Goal: Task Accomplishment & Management: Manage account settings

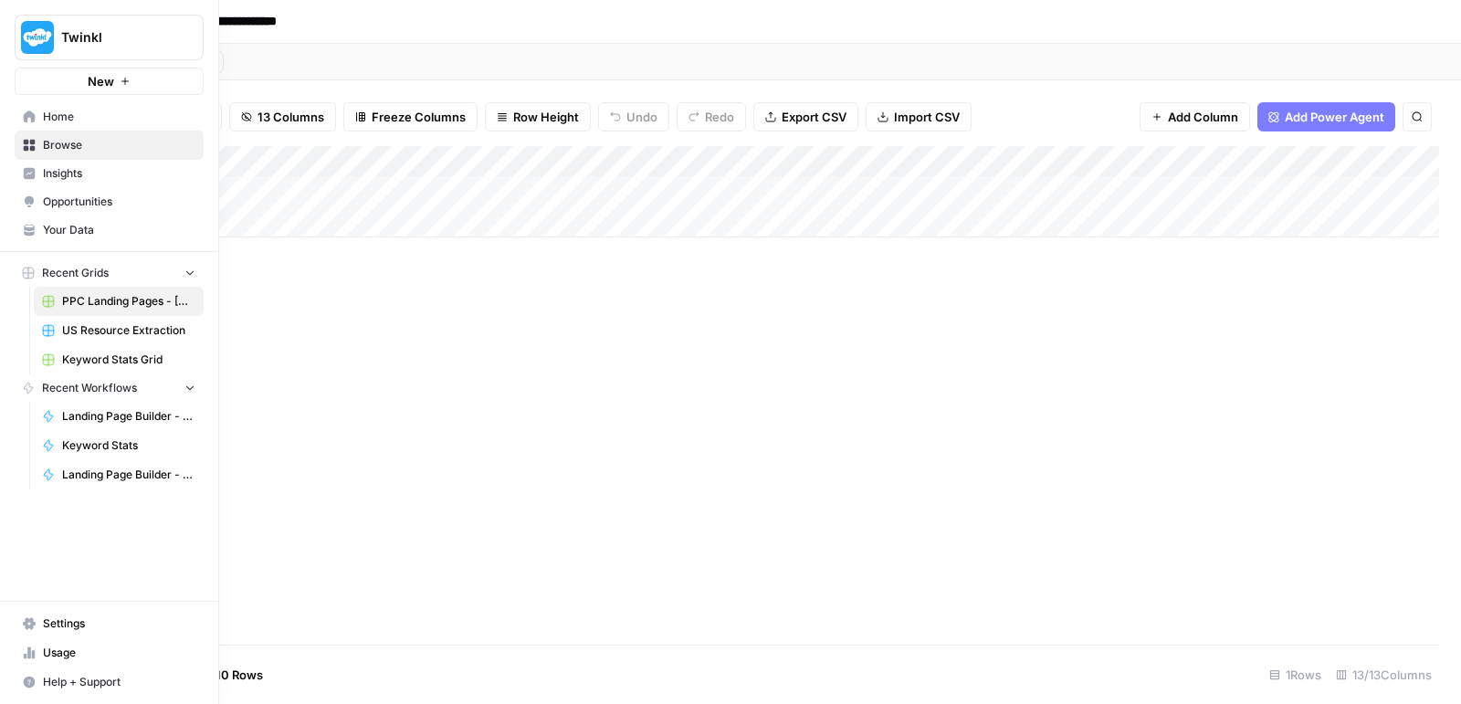
click at [52, 222] on span "Your Data" at bounding box center [119, 230] width 153 height 16
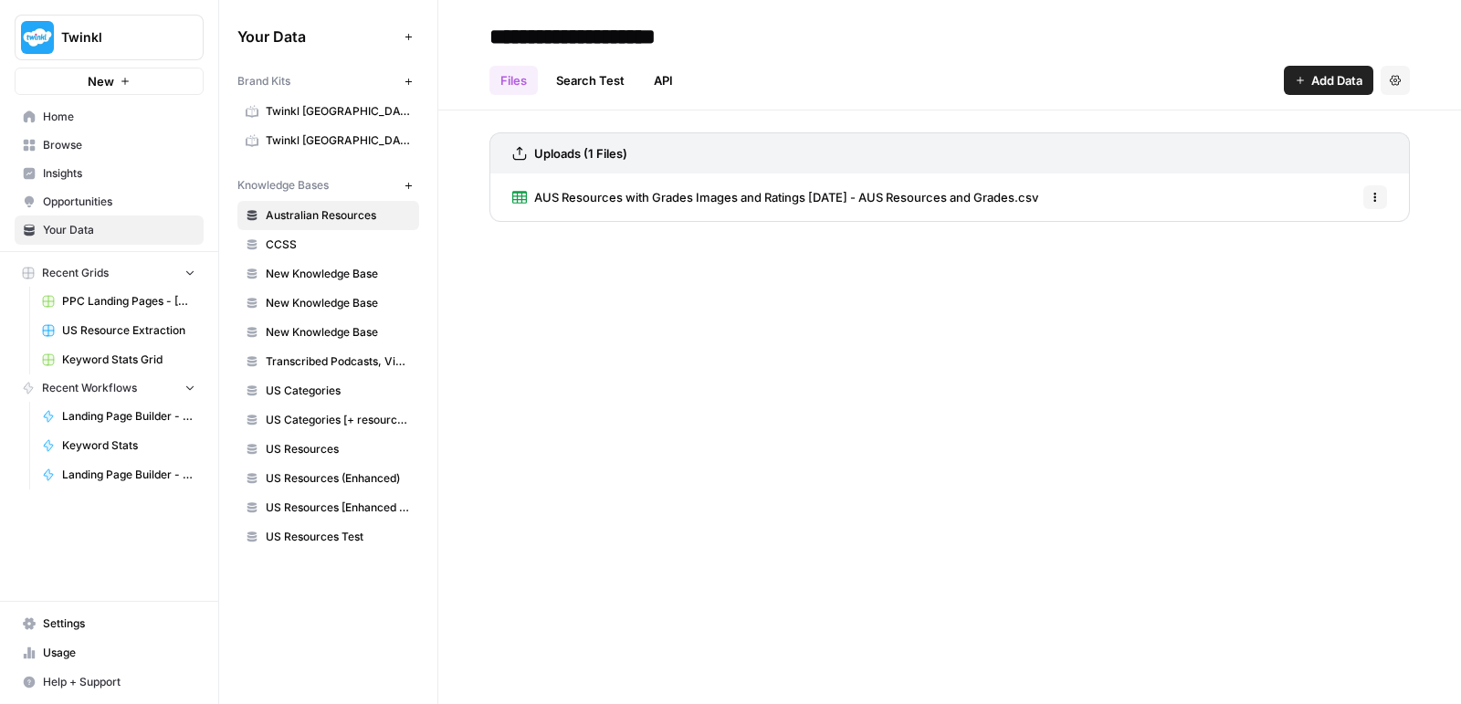
click at [323, 415] on span "US Categories [+ resource count]" at bounding box center [338, 420] width 145 height 16
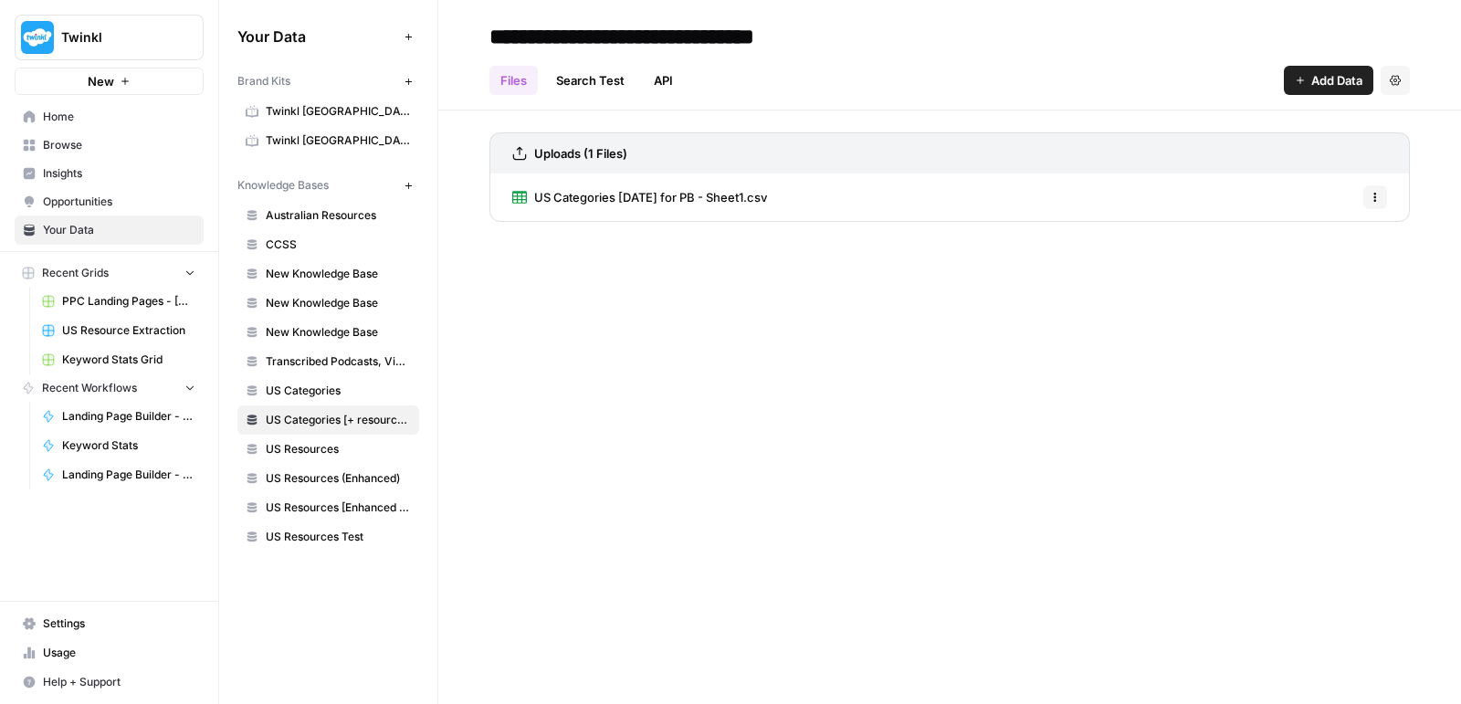
click at [1383, 194] on button "Options" at bounding box center [1376, 197] width 24 height 24
click at [673, 195] on span "US Categories [DATE] for PB - Sheet1.csv" at bounding box center [650, 197] width 233 height 18
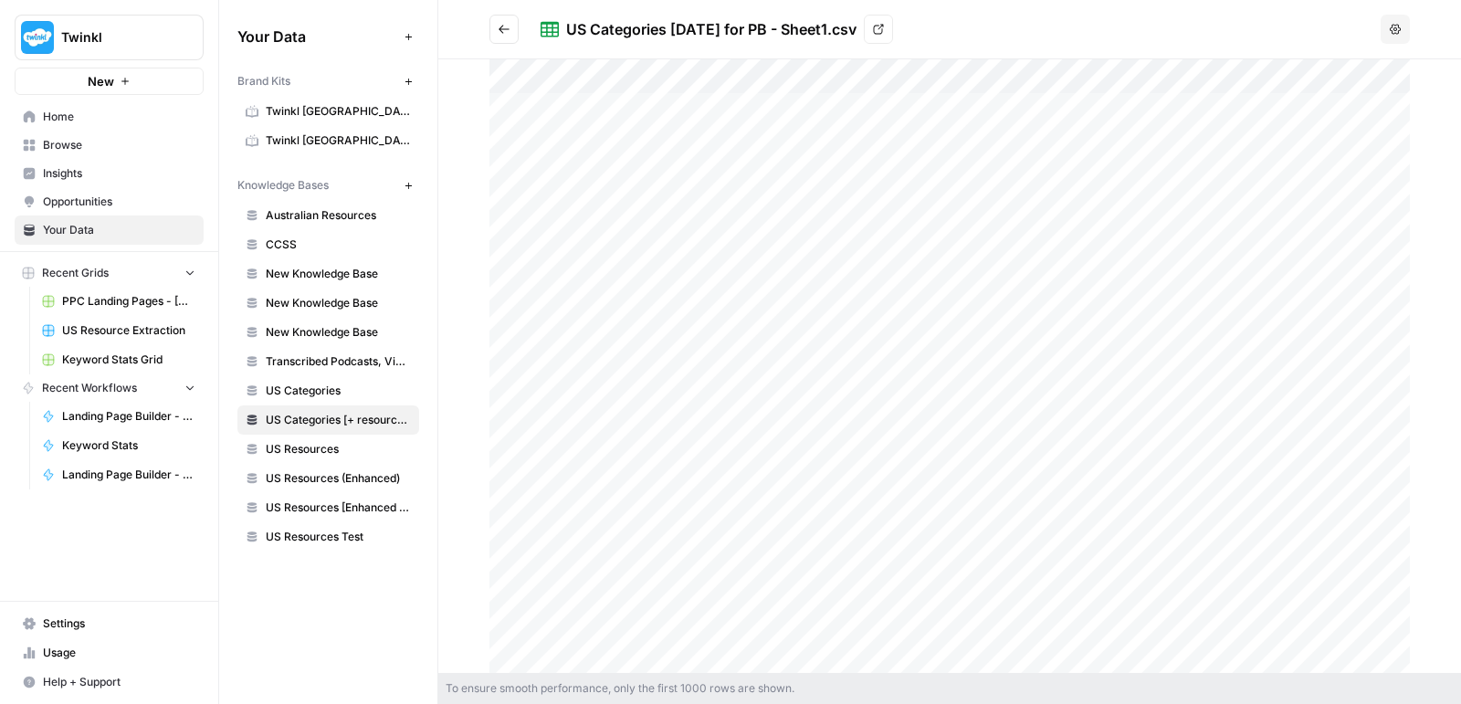
click at [491, 39] on button "Go back" at bounding box center [504, 29] width 29 height 29
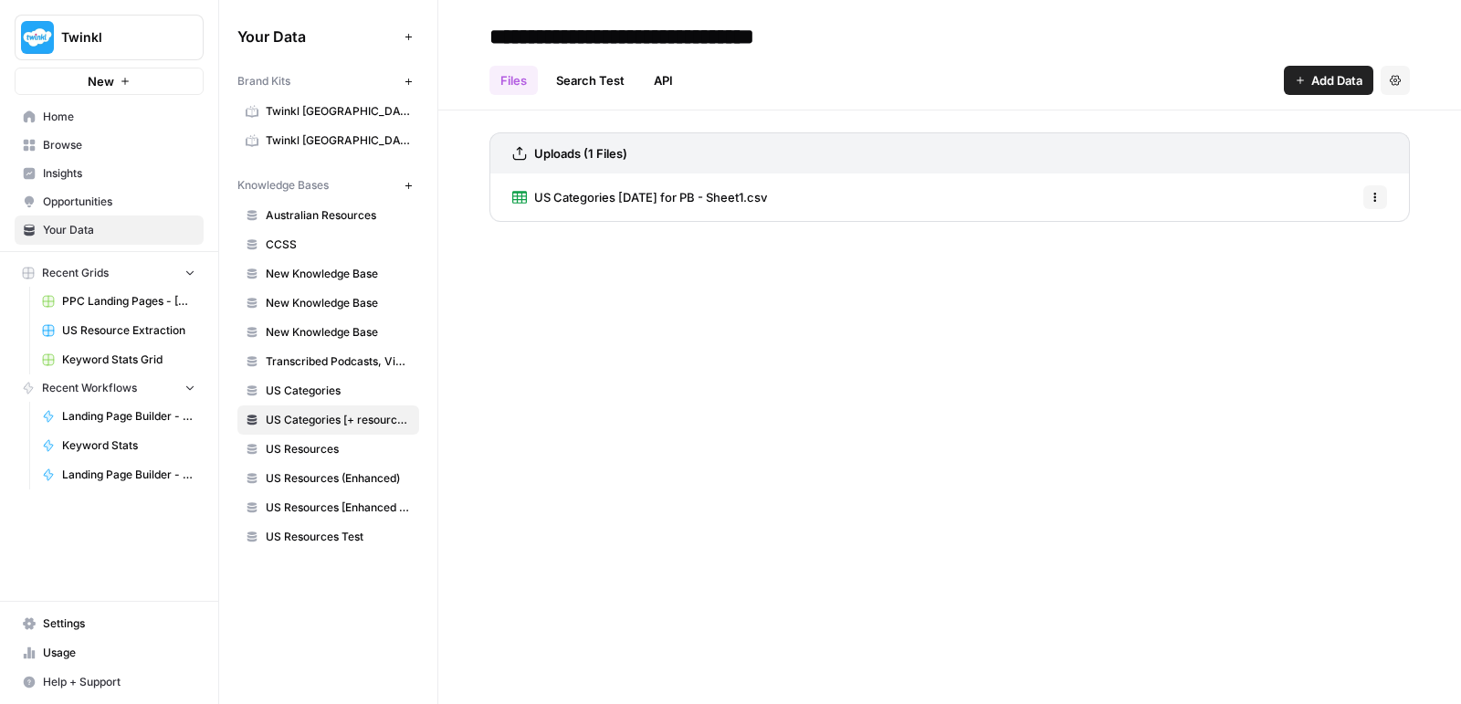
click at [345, 207] on span "Australian Resources" at bounding box center [338, 215] width 145 height 16
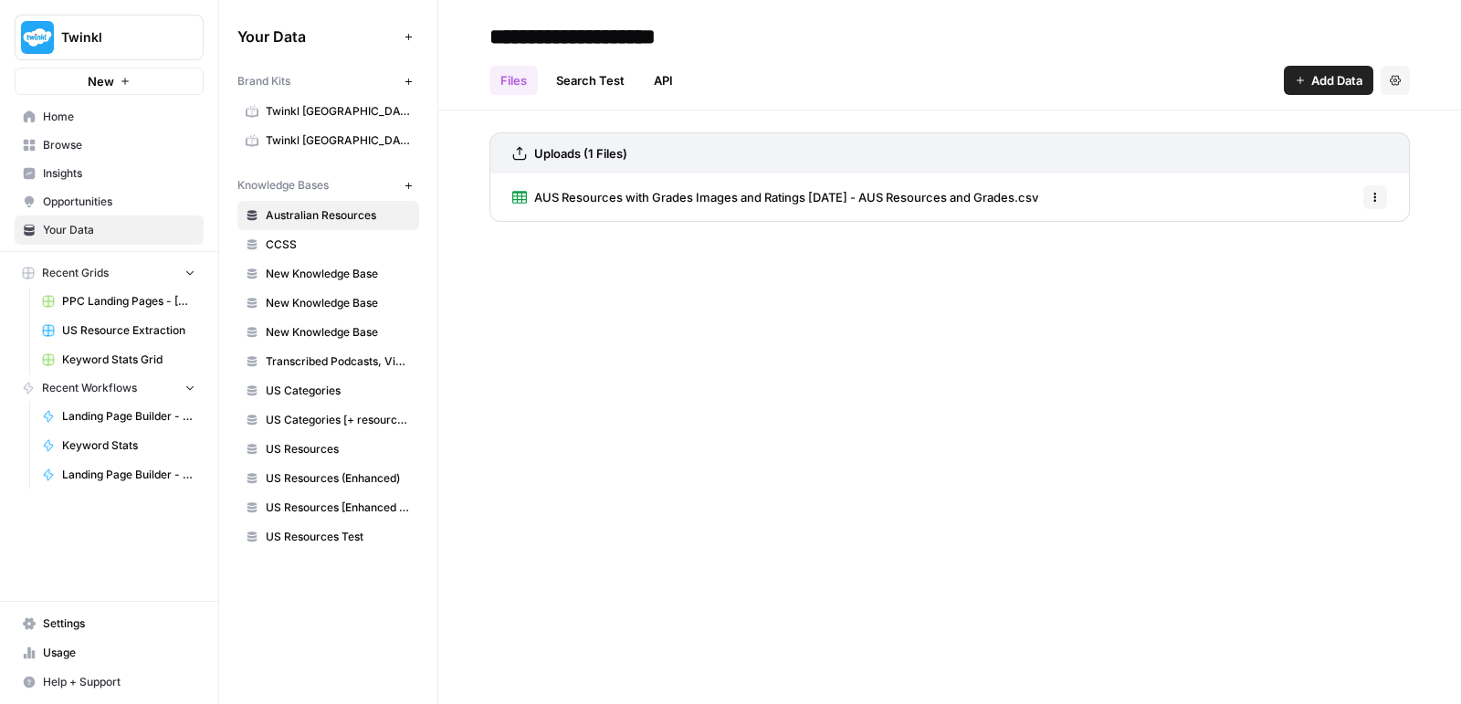
click at [1381, 187] on button "Options" at bounding box center [1376, 197] width 24 height 24
click at [1338, 229] on span "Delete File" at bounding box center [1335, 236] width 59 height 18
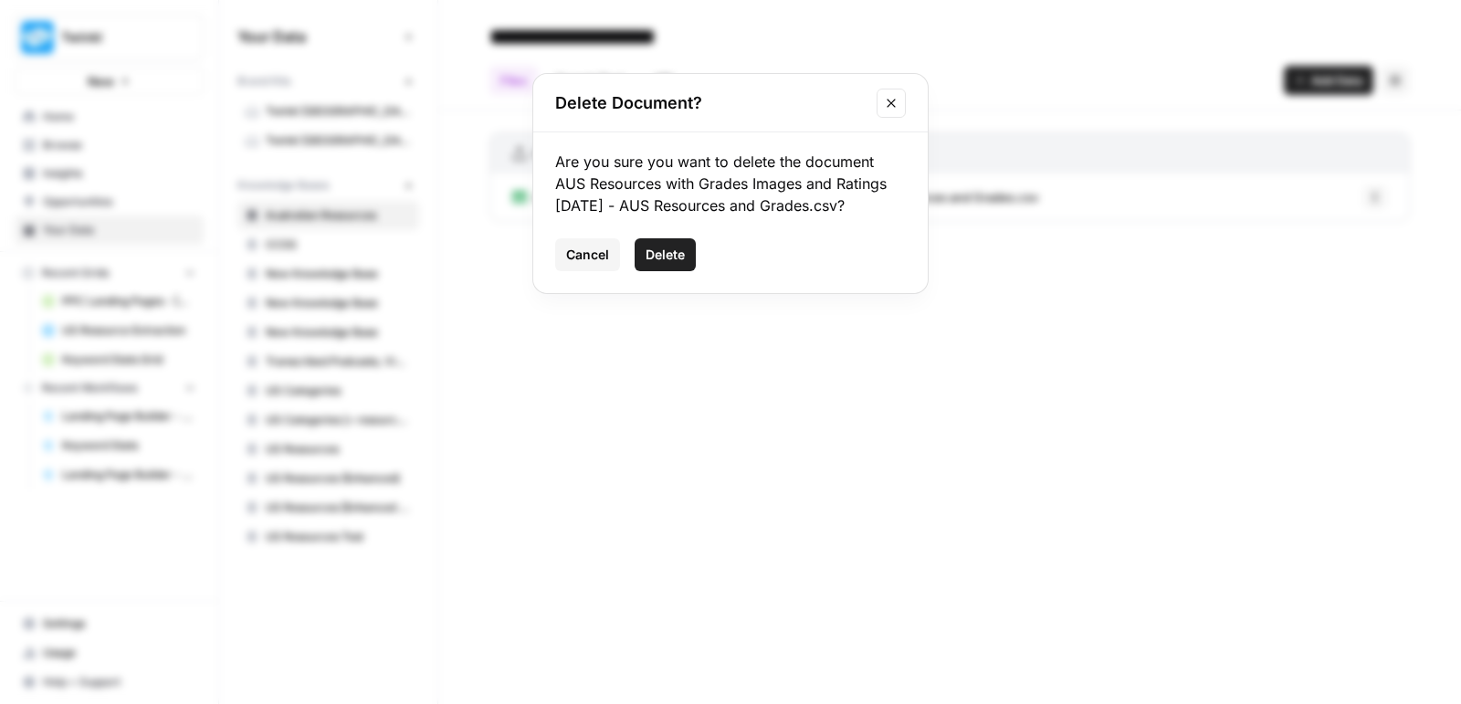
click at [675, 260] on span "Delete" at bounding box center [665, 255] width 39 height 18
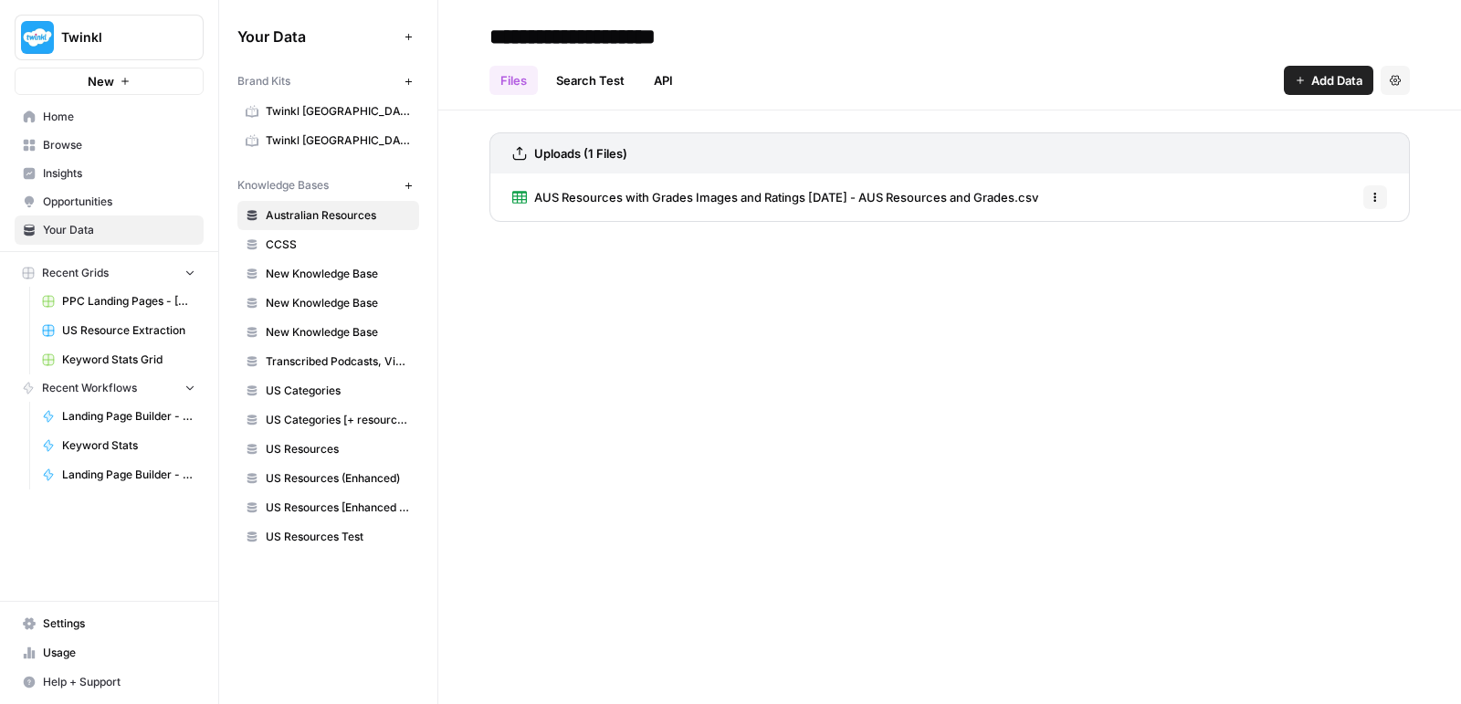
click at [1377, 193] on icon "button" at bounding box center [1375, 197] width 11 height 11
click at [1337, 240] on span "Delete File" at bounding box center [1335, 236] width 59 height 18
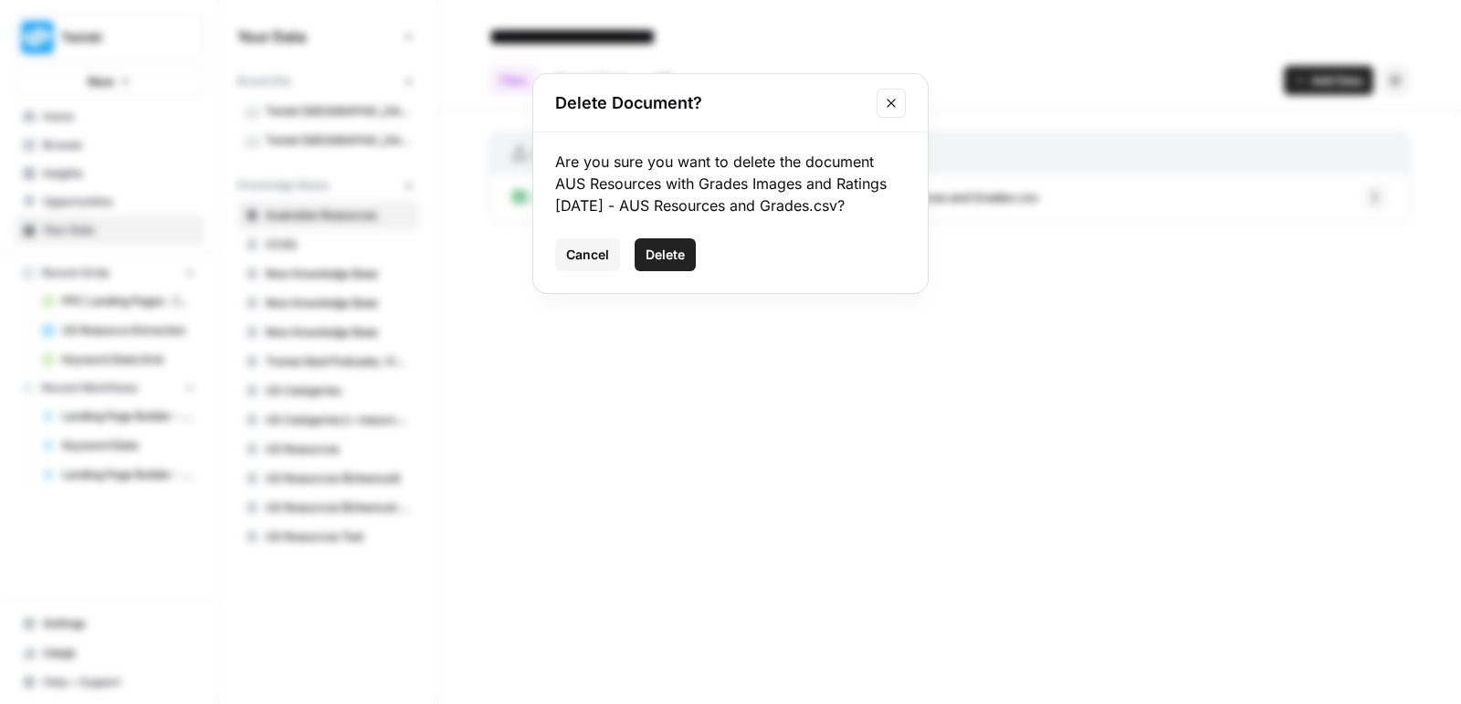
click at [668, 259] on span "Delete" at bounding box center [665, 255] width 39 height 18
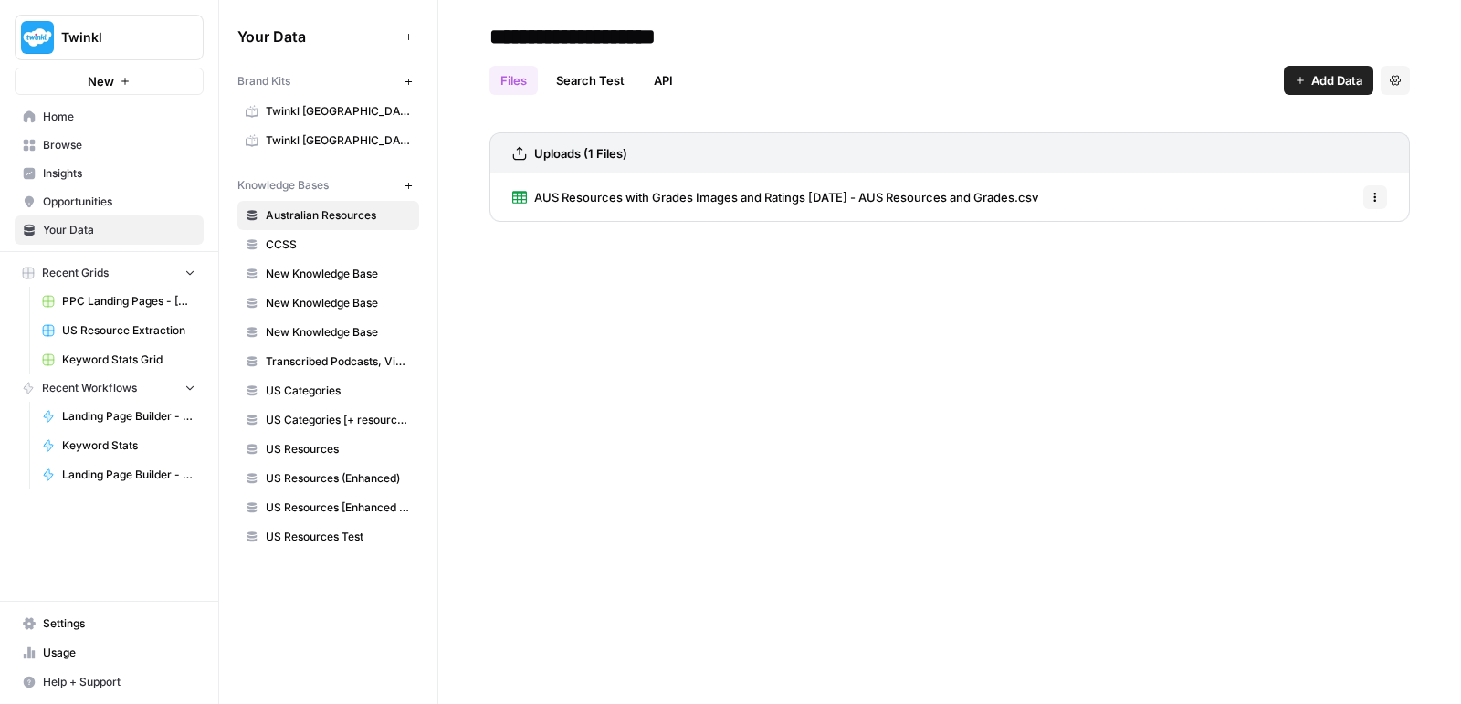
click at [1363, 197] on div "AUS Resources with Grades Images and Ratings [DATE] - AUS Resources and Grades.…" at bounding box center [950, 197] width 921 height 47
click at [1377, 200] on icon "button" at bounding box center [1375, 197] width 11 height 11
click at [1322, 246] on button "Delete File" at bounding box center [1329, 237] width 101 height 26
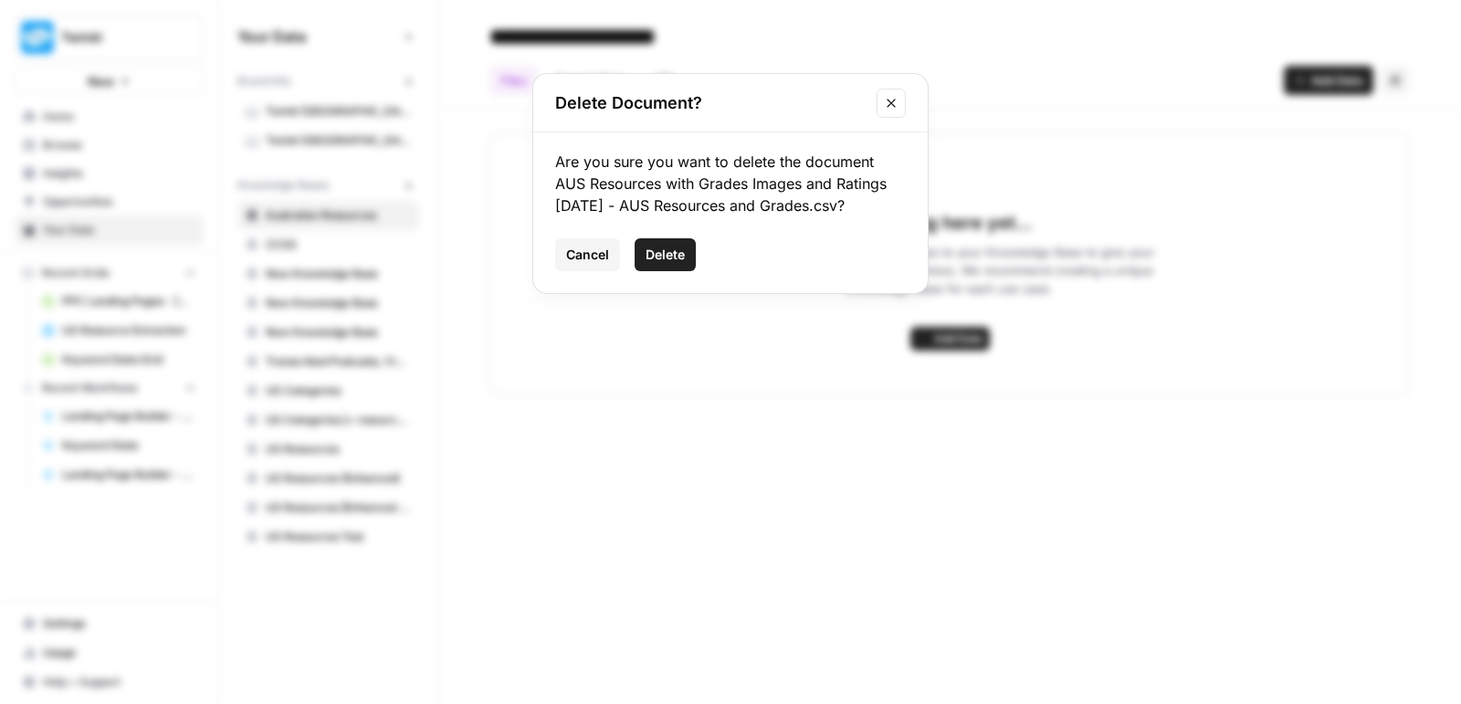
click at [668, 250] on span "Delete" at bounding box center [665, 255] width 39 height 18
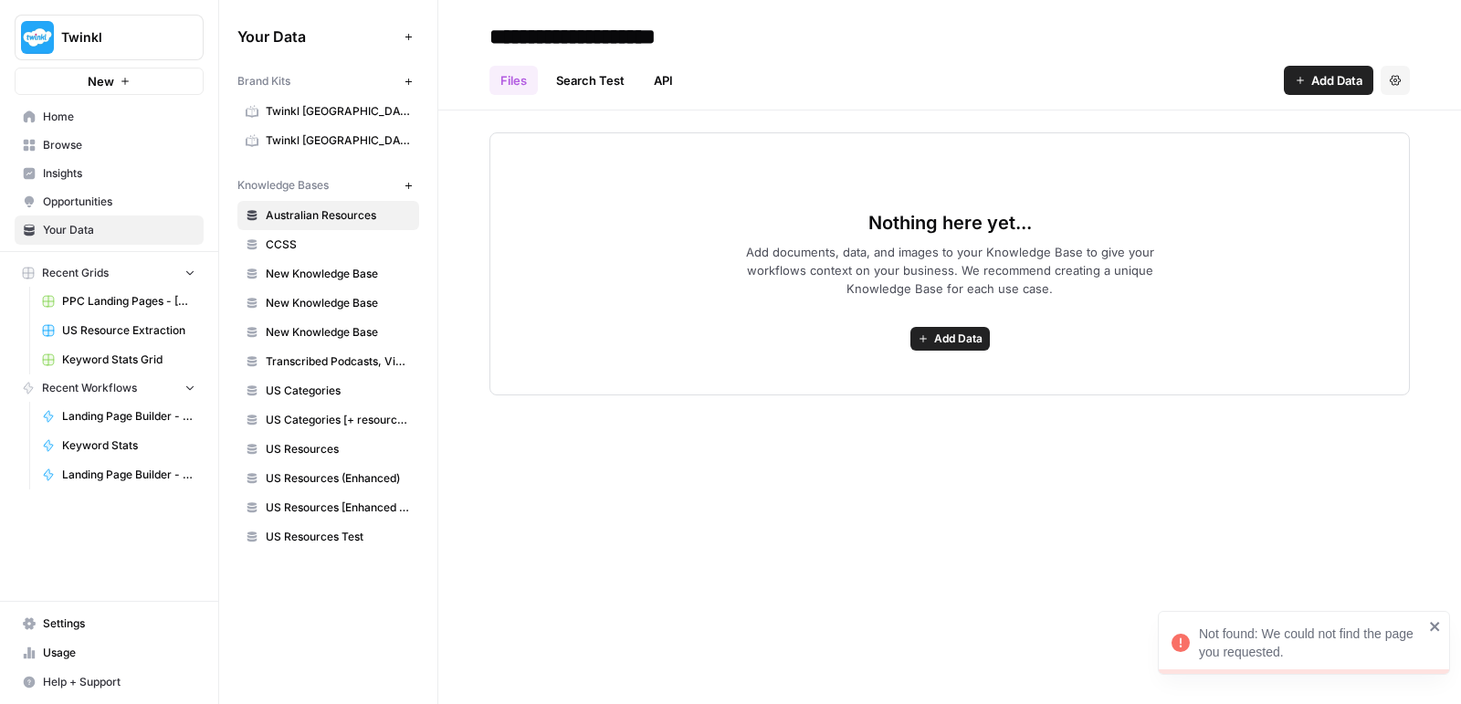
click at [940, 340] on span "Add Data" at bounding box center [958, 339] width 48 height 16
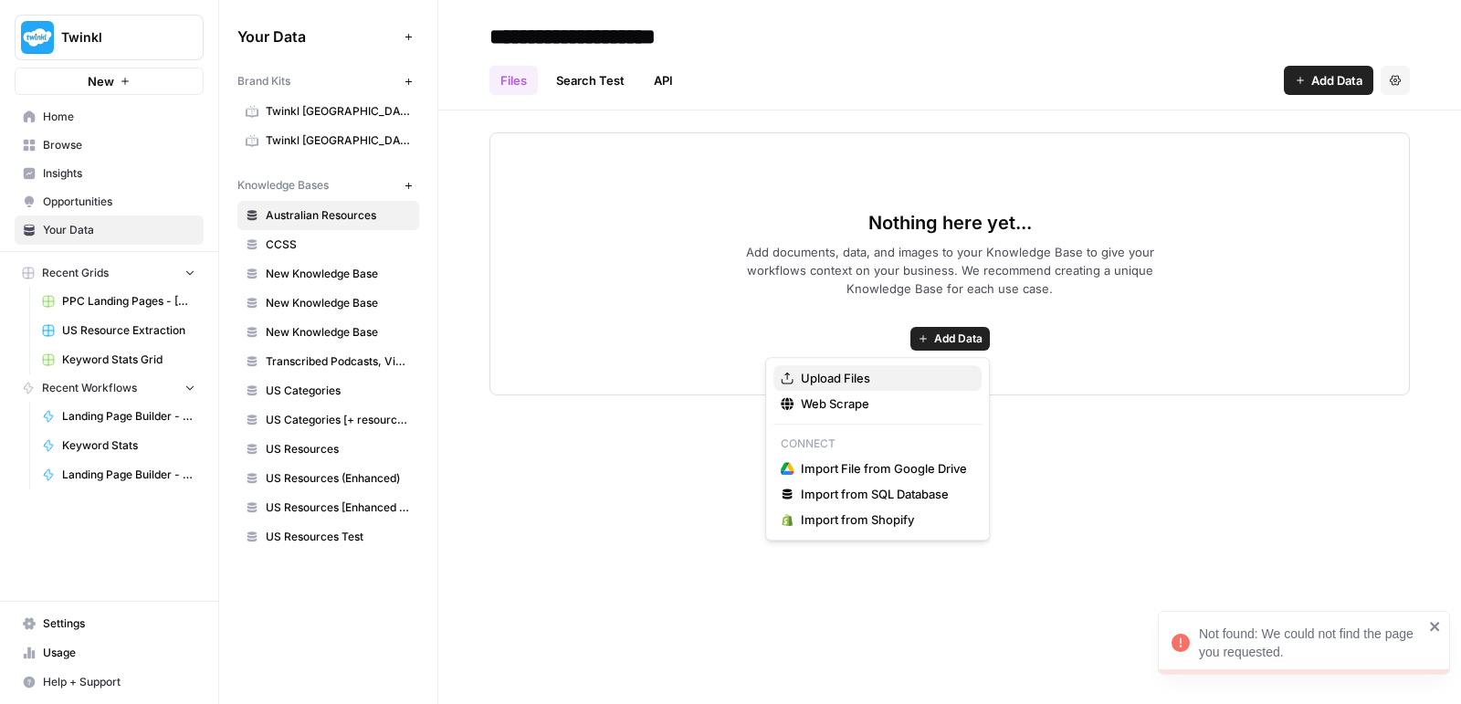
click at [915, 381] on span "Upload Files" at bounding box center [884, 378] width 166 height 18
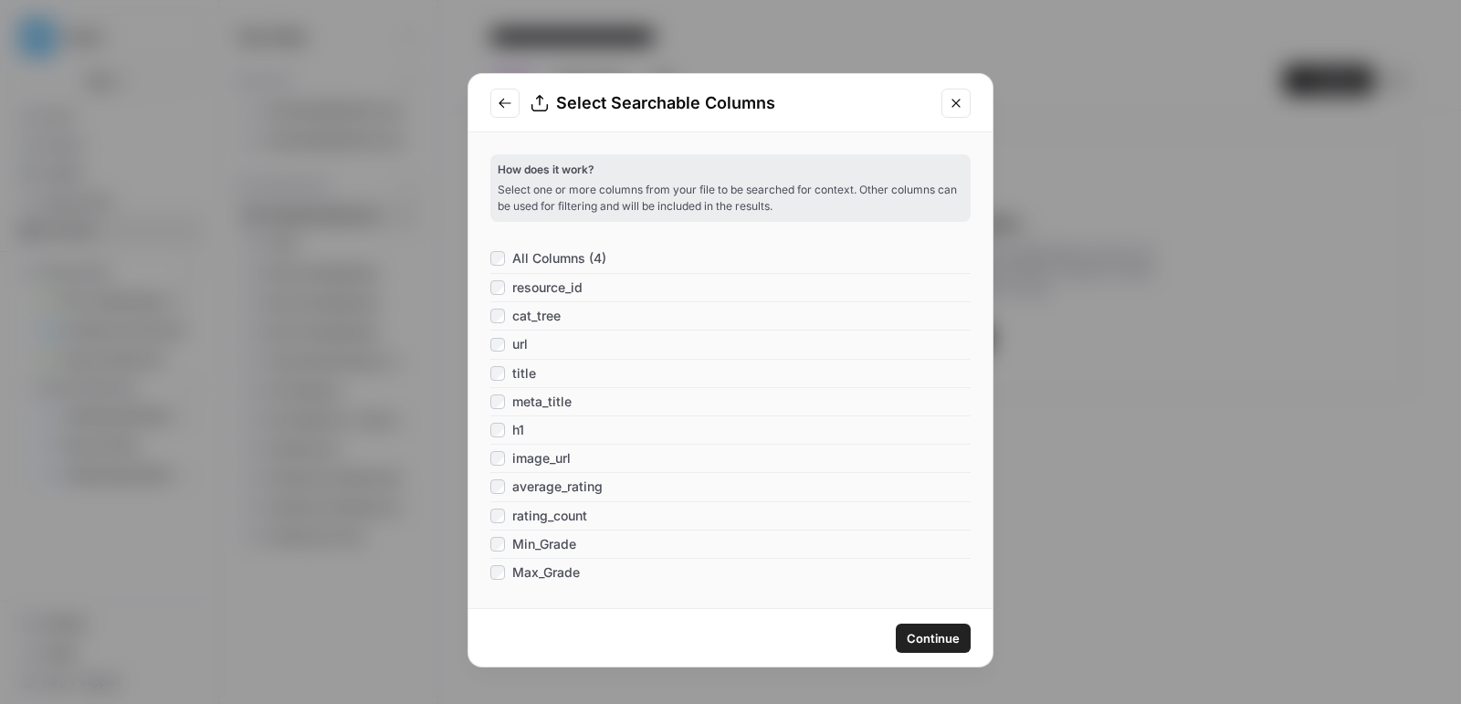
click at [923, 638] on span "Continue" at bounding box center [933, 638] width 53 height 18
